Goal: Transaction & Acquisition: Subscribe to service/newsletter

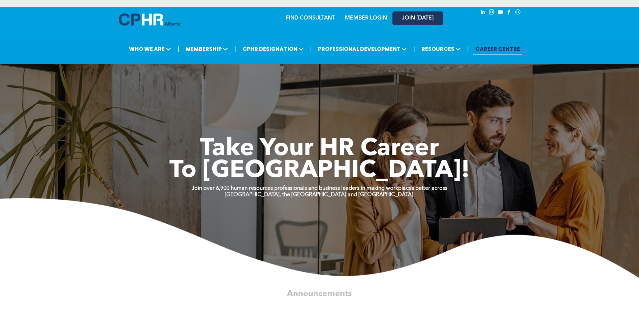
click at [428, 20] on span "JOIN [DATE]" at bounding box center [418, 18] width 32 height 6
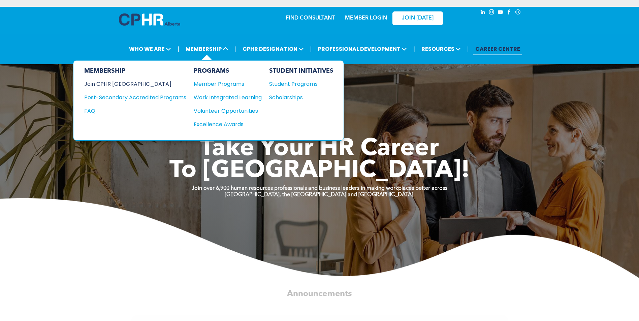
click at [124, 85] on div "Join CPHR [GEOGRAPHIC_DATA]" at bounding box center [130, 84] width 92 height 8
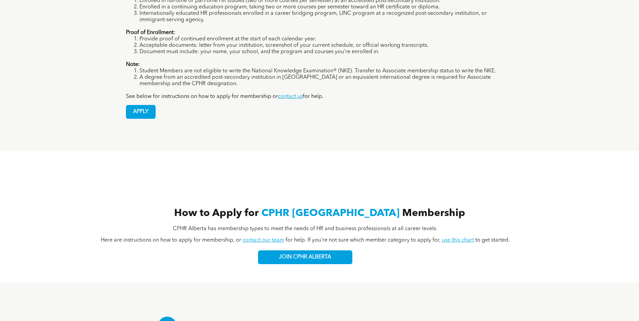
scroll to position [640, 0]
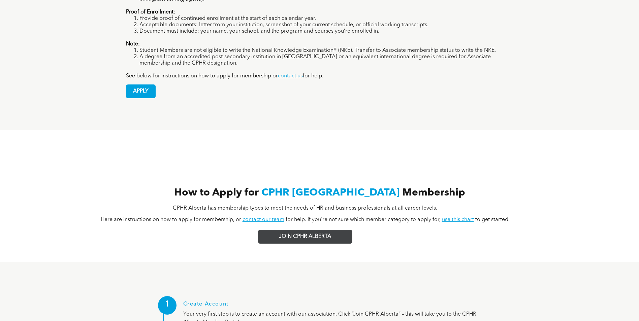
click at [280, 234] on span "JOIN CPHR ALBERTA" at bounding box center [305, 237] width 52 height 6
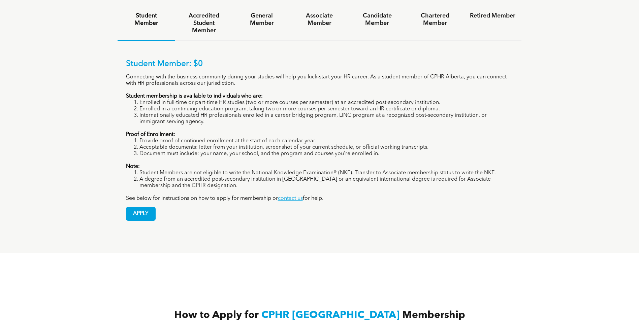
scroll to position [505, 0]
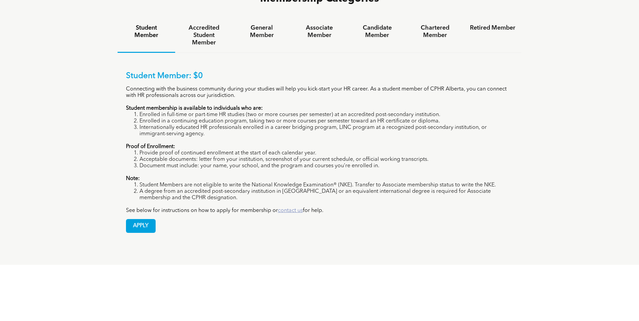
click at [287, 208] on link "contact us" at bounding box center [290, 210] width 25 height 5
